Goal: Task Accomplishment & Management: Complete application form

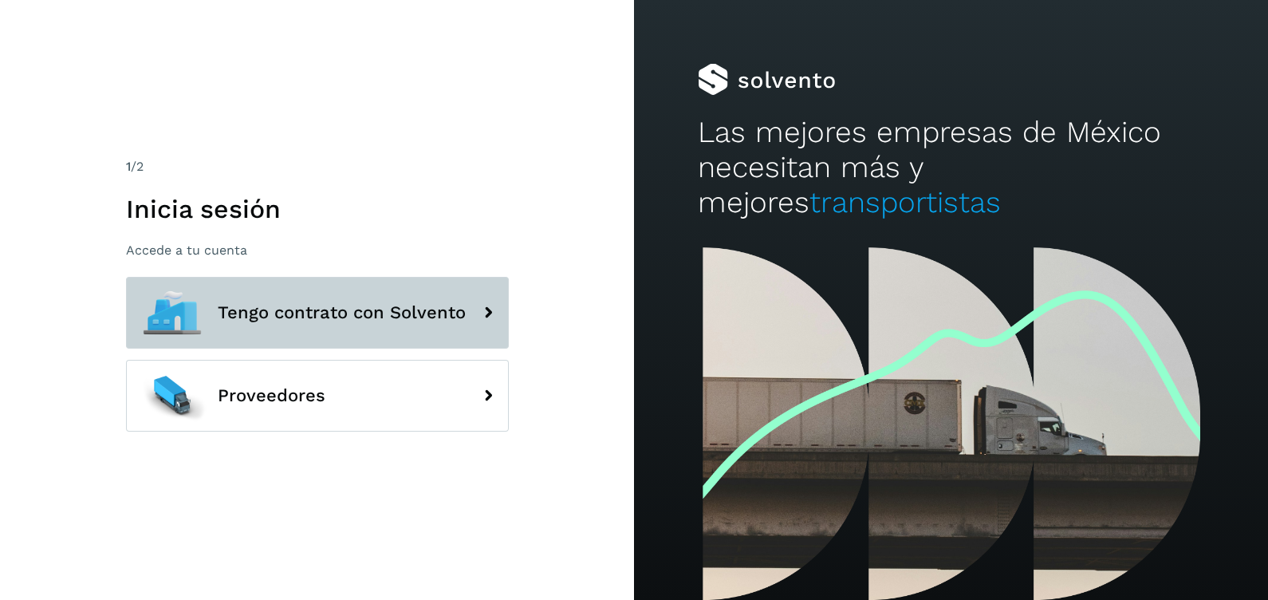
click at [340, 303] on span "Tengo contrato con Solvento" at bounding box center [342, 312] width 248 height 19
click at [364, 310] on span "Tengo contrato con Solvento" at bounding box center [342, 312] width 248 height 19
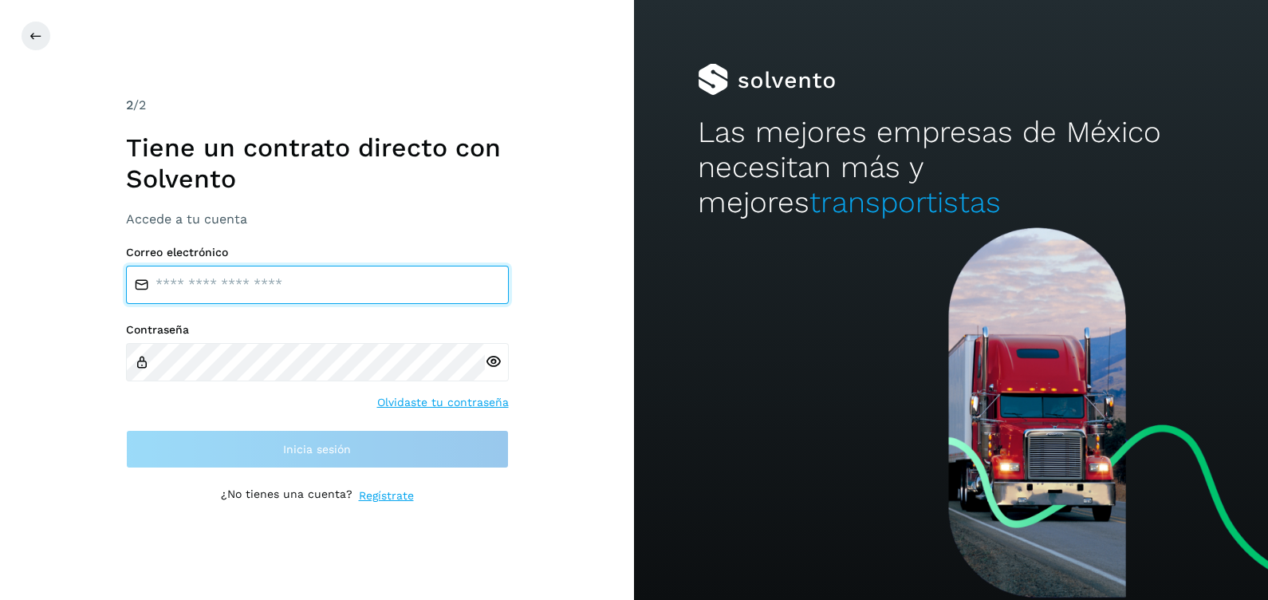
type input "**********"
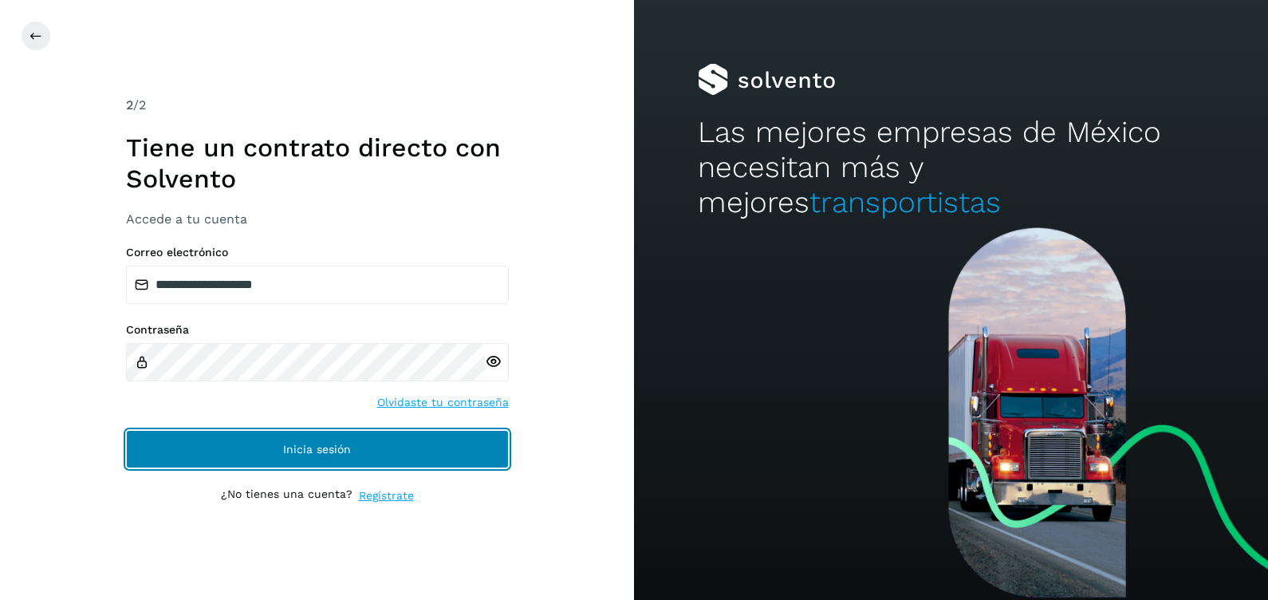
click at [339, 443] on span "Inicia sesión" at bounding box center [317, 448] width 68 height 11
click at [314, 439] on button "Inicia sesión" at bounding box center [317, 449] width 383 height 38
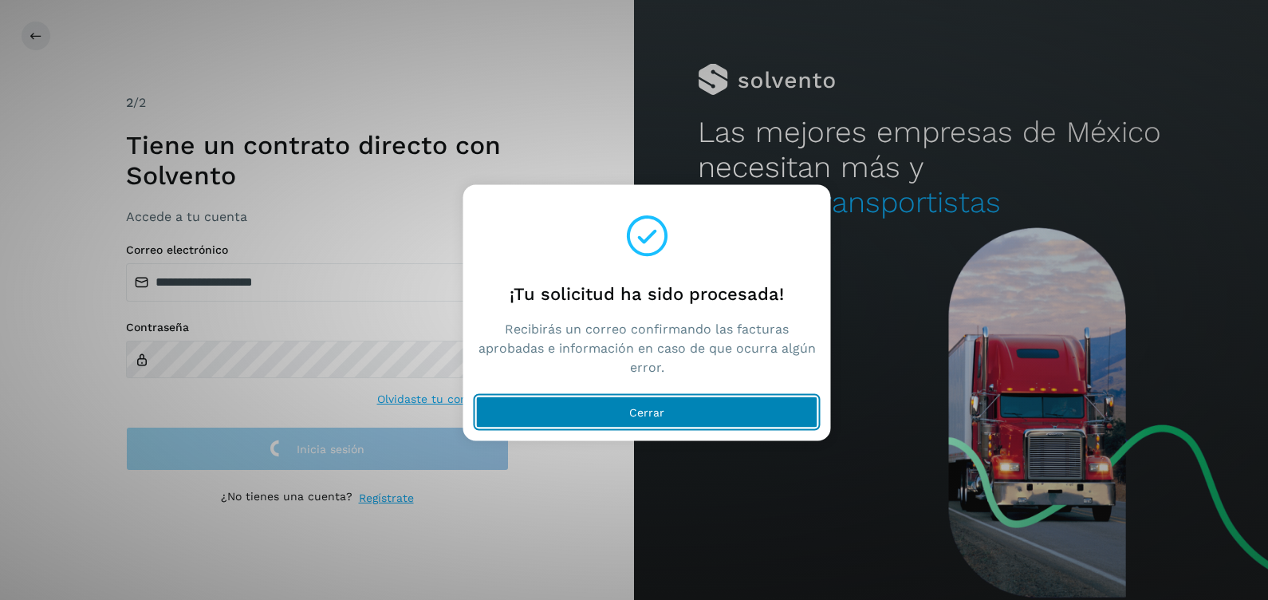
click at [634, 413] on span "Cerrar" at bounding box center [646, 412] width 35 height 11
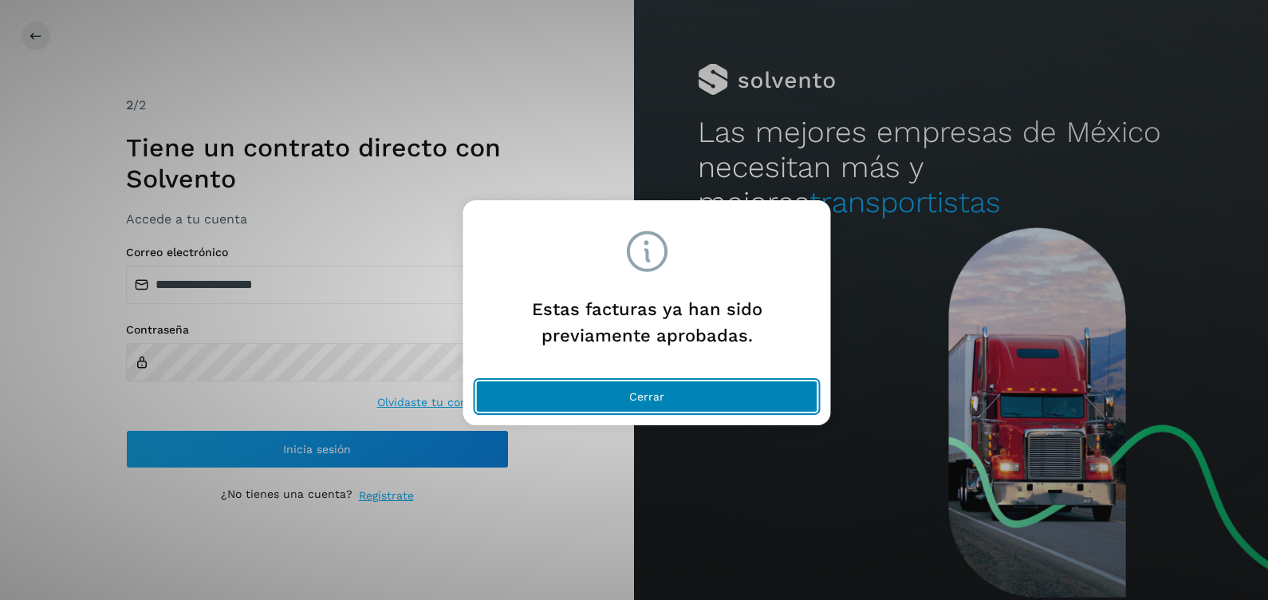
click at [647, 394] on span "Cerrar" at bounding box center [646, 396] width 35 height 11
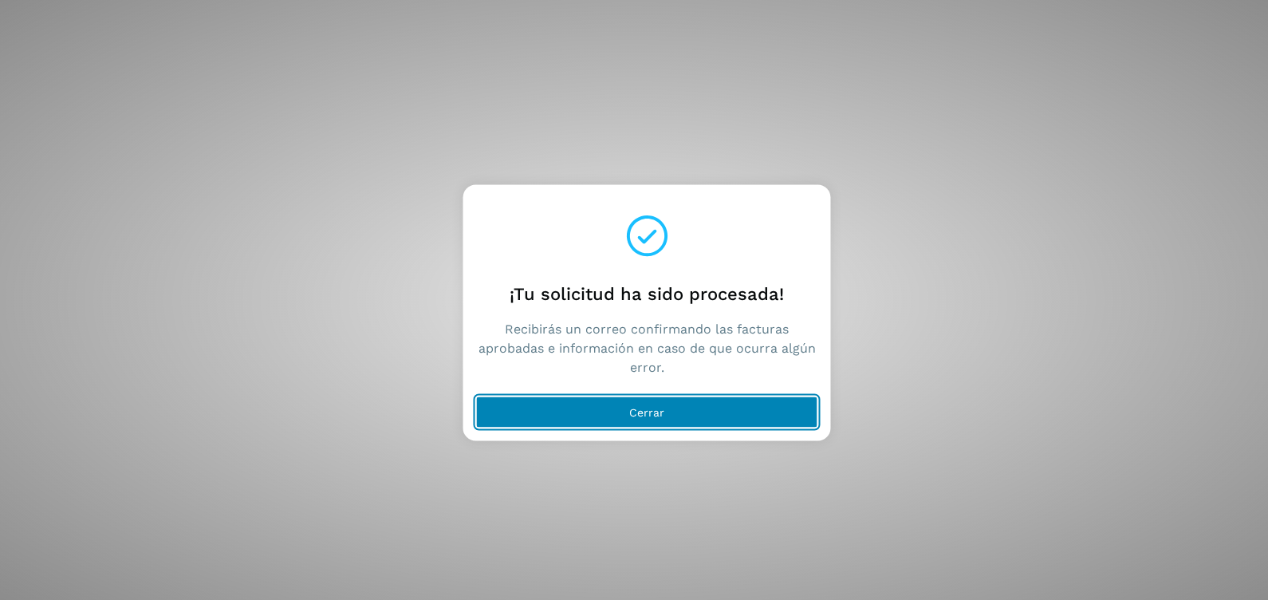
click at [623, 406] on button "Cerrar" at bounding box center [647, 412] width 342 height 32
